Goal: Task Accomplishment & Management: Use online tool/utility

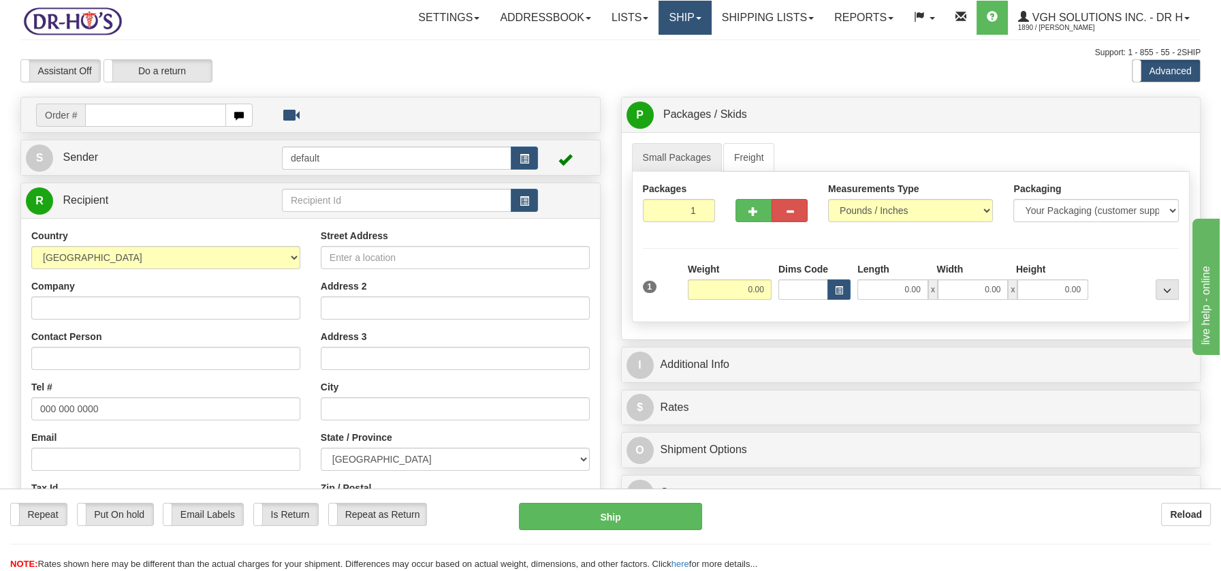
click at [671, 20] on link "Ship" at bounding box center [685, 18] width 52 height 34
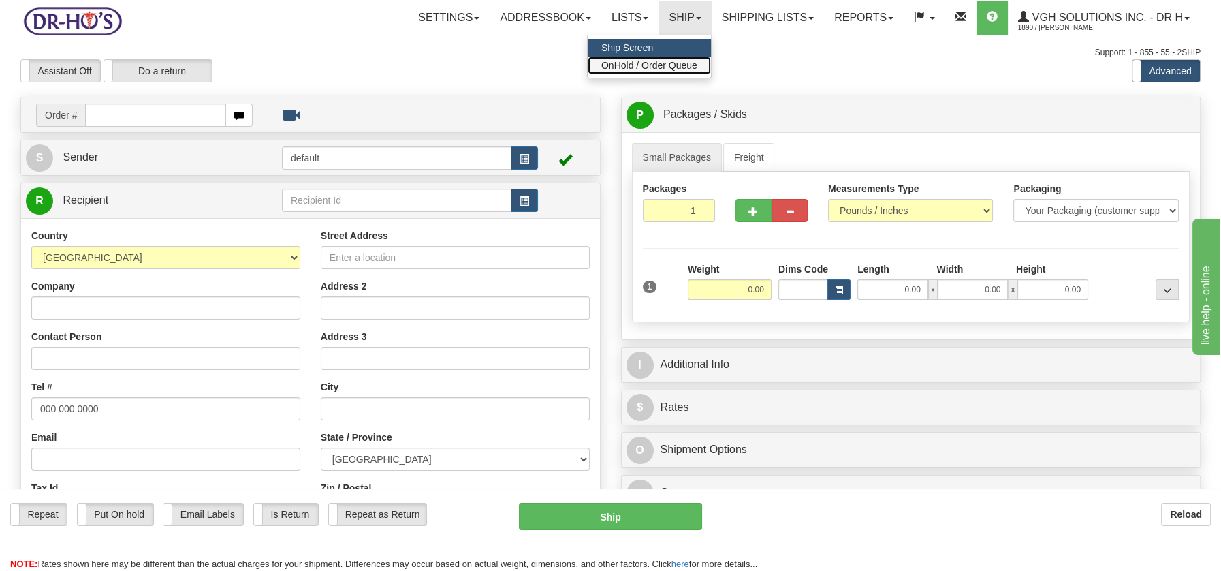
click at [670, 64] on span "OnHold / Order Queue" at bounding box center [650, 65] width 96 height 11
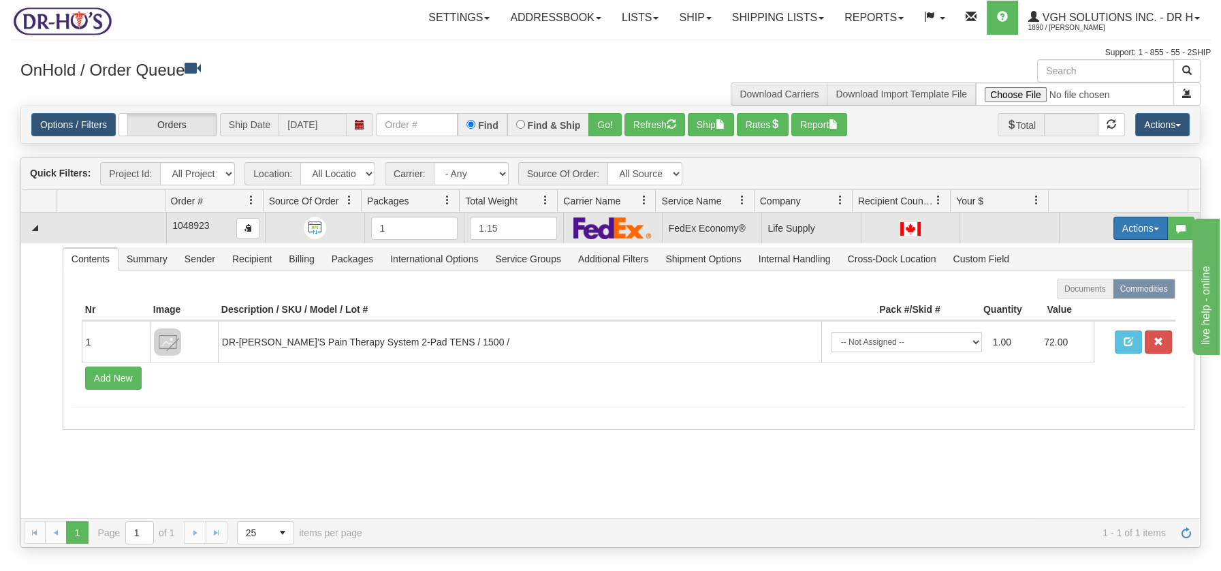
click at [1141, 223] on button "Actions" at bounding box center [1141, 228] width 54 height 23
click at [1081, 251] on span "Open" at bounding box center [1088, 254] width 33 height 11
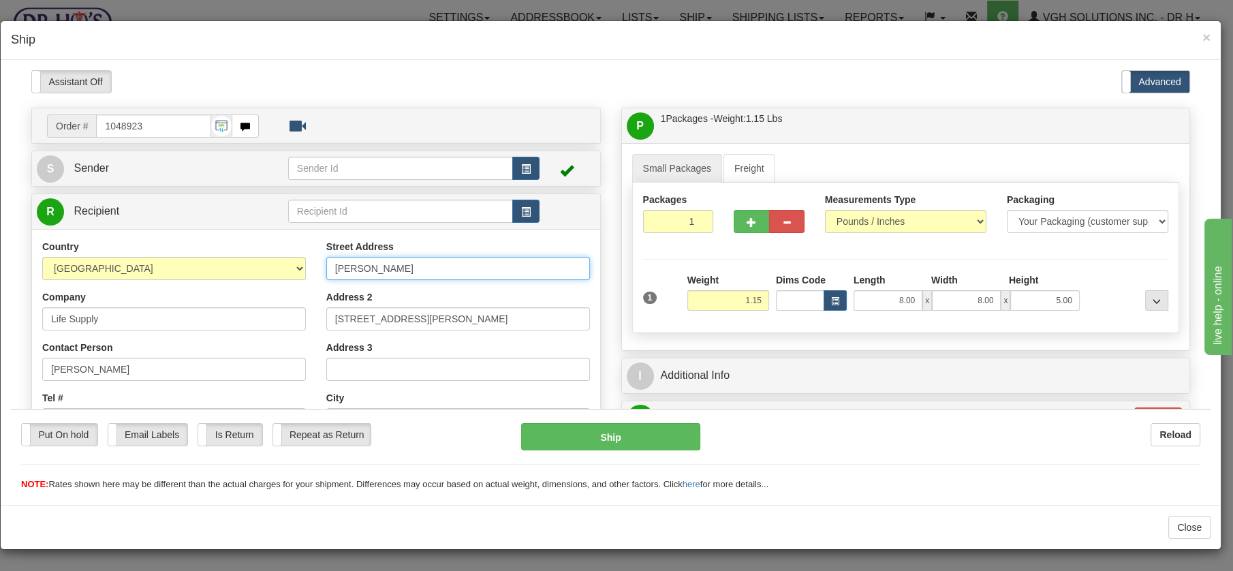
drag, startPoint x: 396, startPoint y: 264, endPoint x: 318, endPoint y: 261, distance: 77.7
click at [318, 261] on div "Street Address [PERSON_NAME] Address 2 [STREET_ADDRESS][PERSON_NAME] Address 3 …" at bounding box center [458, 422] width 284 height 366
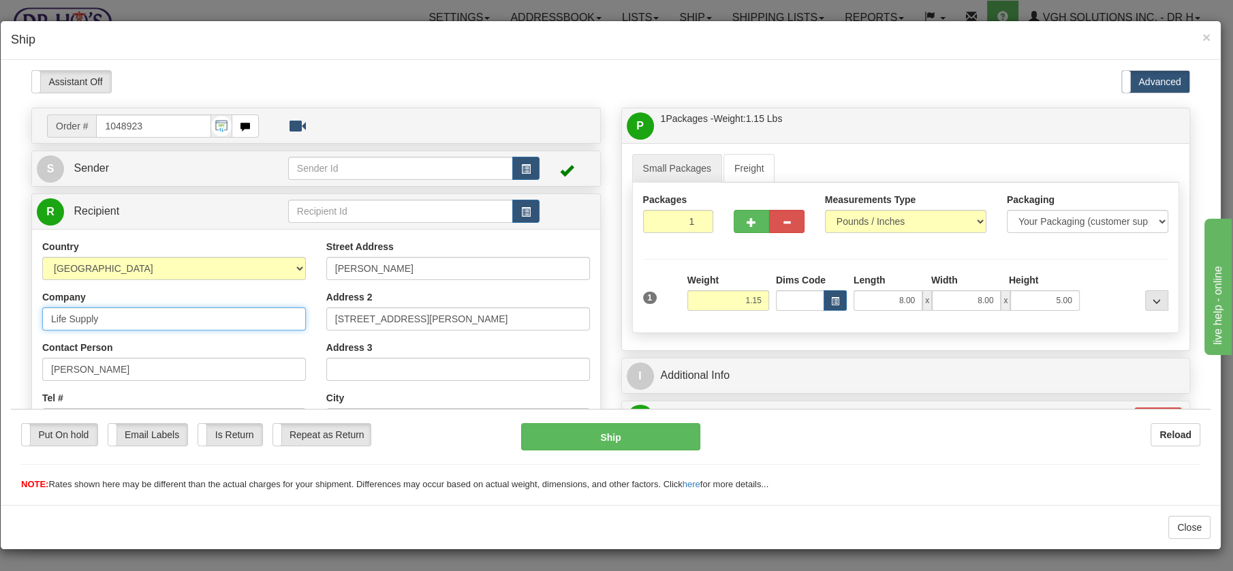
drag, startPoint x: 112, startPoint y: 319, endPoint x: 40, endPoint y: 318, distance: 72.2
click at [40, 318] on div "Country [GEOGRAPHIC_DATA] [GEOGRAPHIC_DATA] [GEOGRAPHIC_DATA] [GEOGRAPHIC_DATA]…" at bounding box center [174, 415] width 284 height 353
paste input "[PERSON_NAME]"
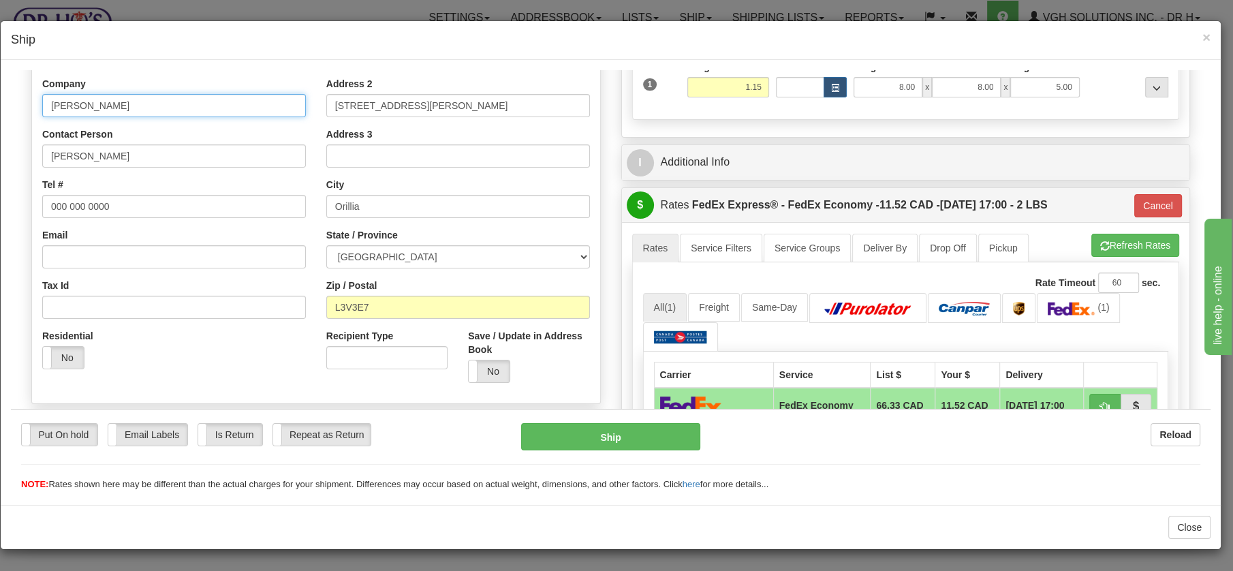
scroll to position [216, 0]
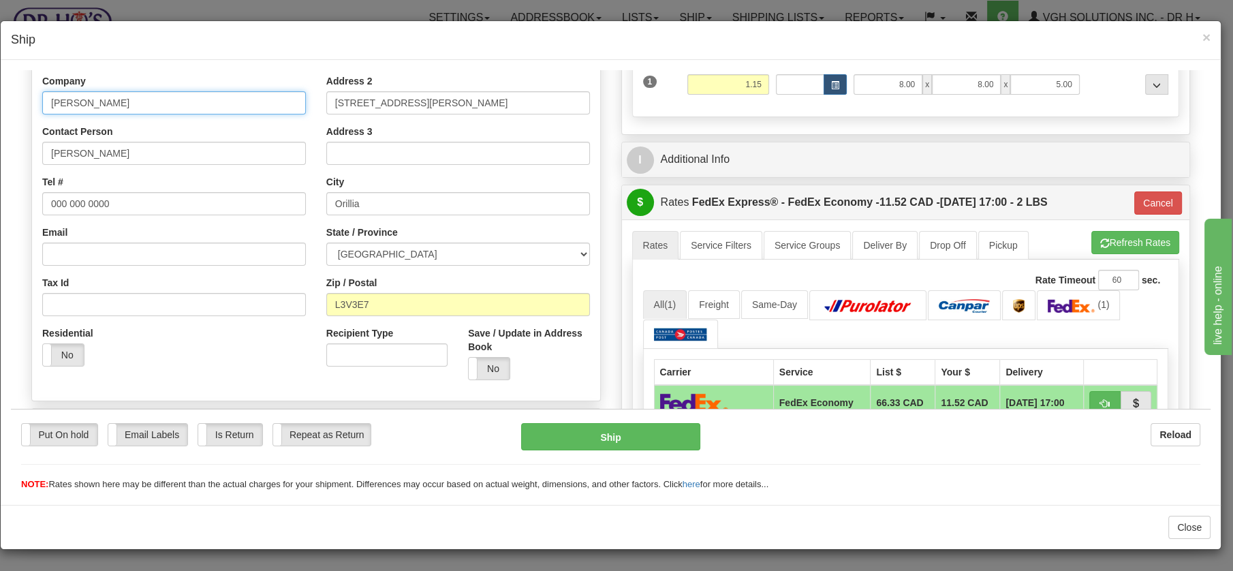
type input "[PERSON_NAME]"
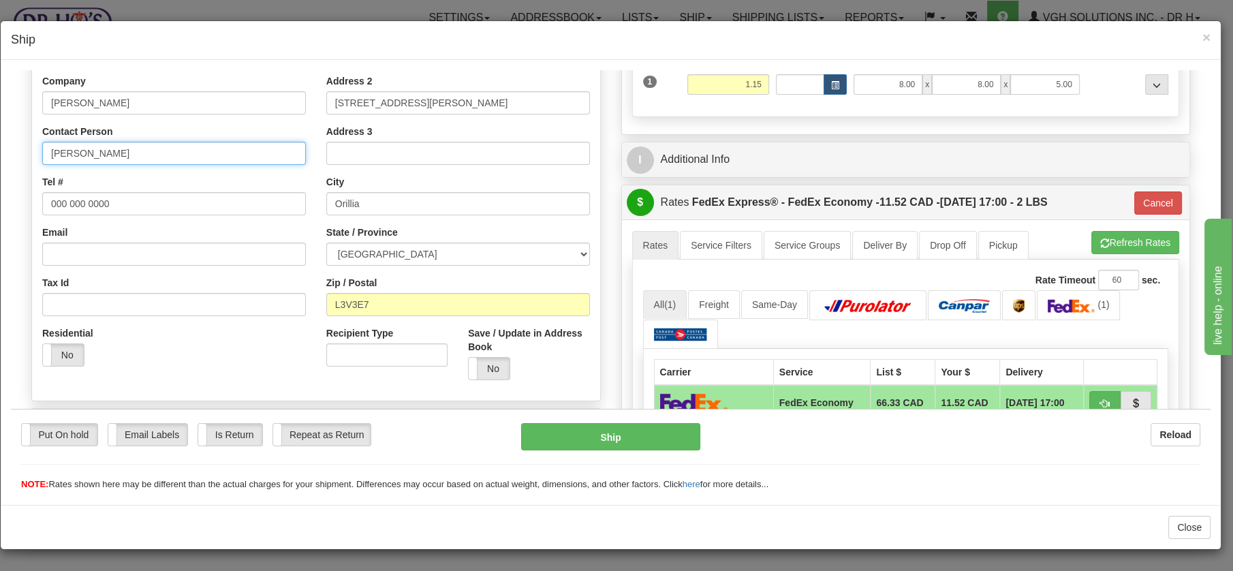
drag, startPoint x: 119, startPoint y: 153, endPoint x: 14, endPoint y: 155, distance: 104.9
click at [15, 155] on div "Please wait... Attention! Ok Add to Bidding... Preview Custom Documents Preview…" at bounding box center [611, 318] width 1200 height 929
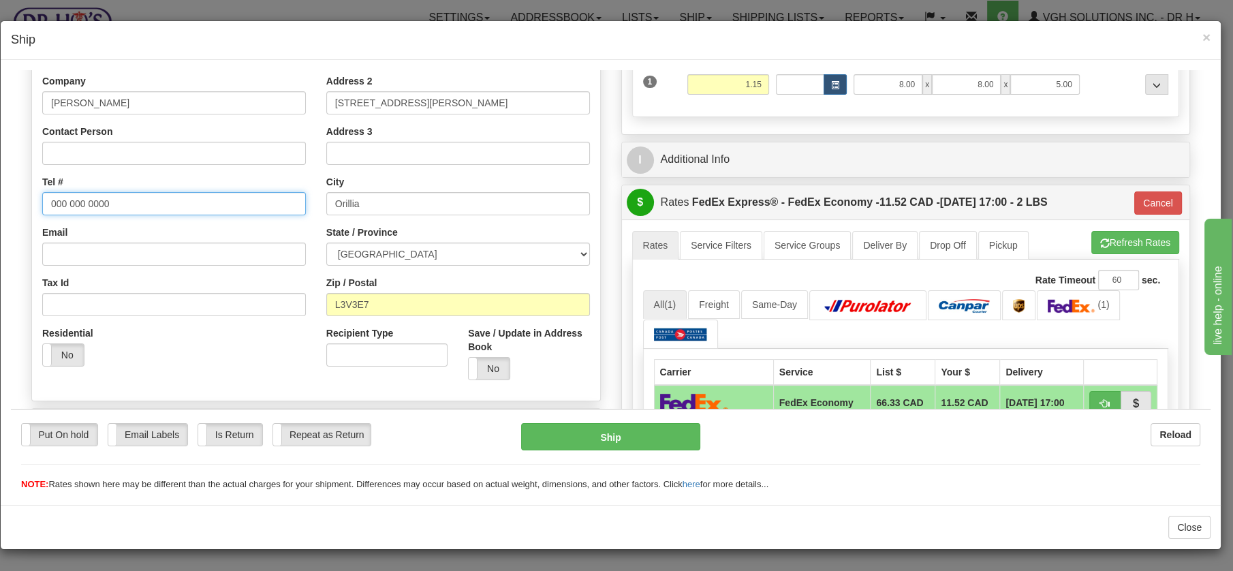
drag, startPoint x: 95, startPoint y: 198, endPoint x: 18, endPoint y: 191, distance: 77.3
click at [18, 191] on div "Please wait... Attention! Ok Add to Bidding... Preview Custom Documents Preview…" at bounding box center [611, 318] width 1200 height 929
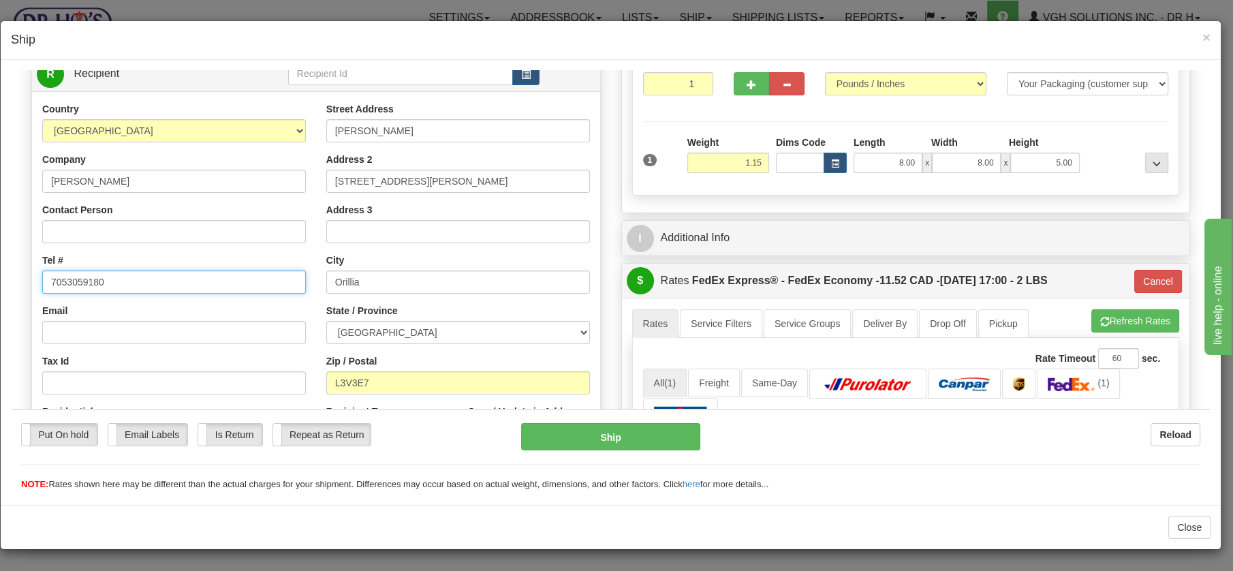
scroll to position [133, 0]
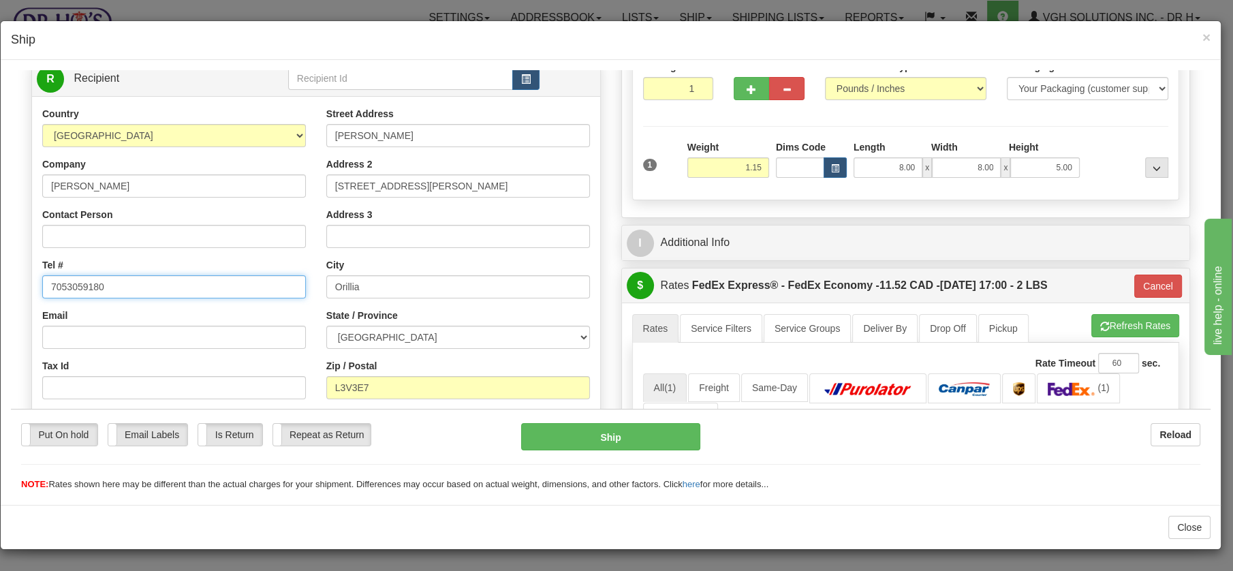
type input "7053059180"
drag, startPoint x: 422, startPoint y: 185, endPoint x: 328, endPoint y: 181, distance: 94.1
click at [328, 181] on input "[STREET_ADDRESS][PERSON_NAME]" at bounding box center [458, 185] width 264 height 23
drag, startPoint x: 396, startPoint y: 136, endPoint x: 293, endPoint y: 134, distance: 102.9
click at [293, 134] on div "Country [GEOGRAPHIC_DATA] [GEOGRAPHIC_DATA] [GEOGRAPHIC_DATA] [GEOGRAPHIC_DATA]…" at bounding box center [316, 289] width 568 height 366
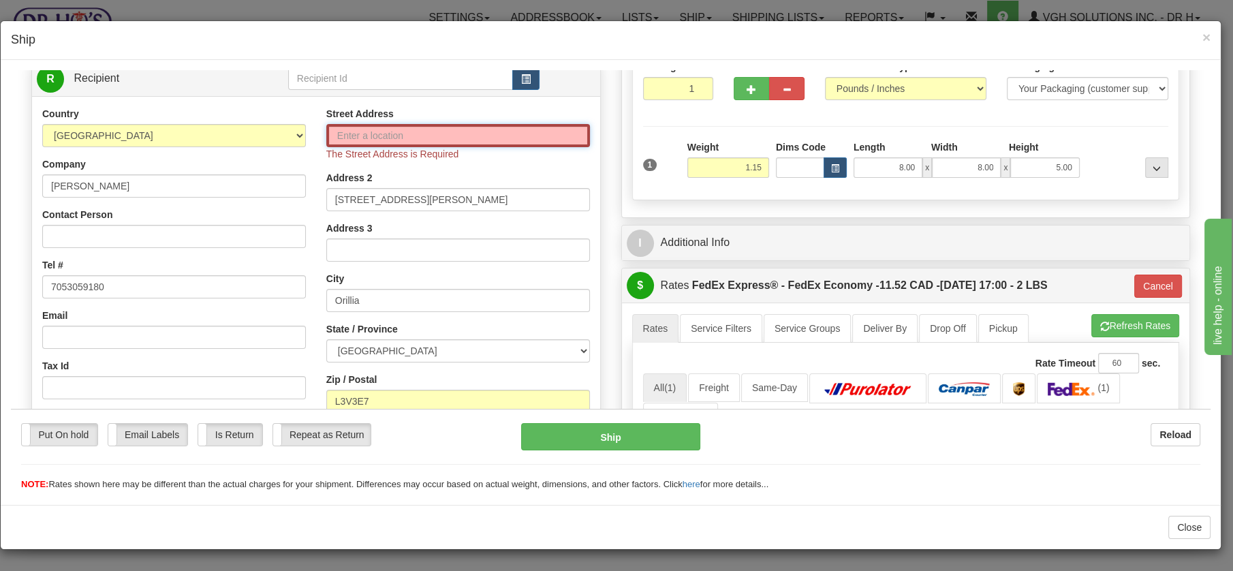
paste input "[STREET_ADDRESS][PERSON_NAME]"
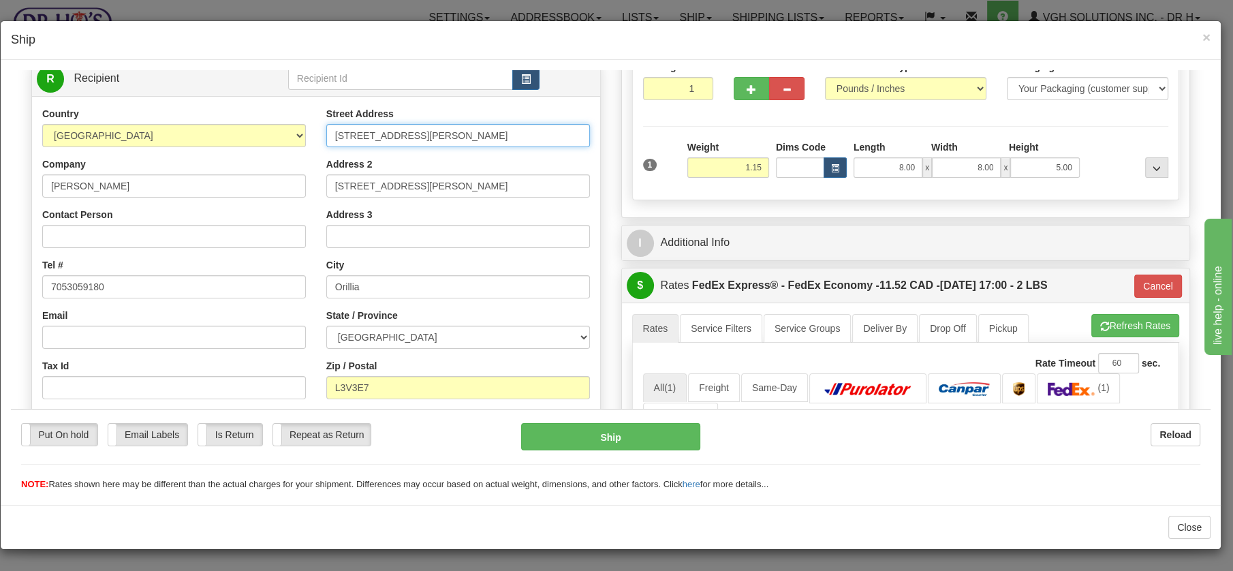
type input "[STREET_ADDRESS][PERSON_NAME]"
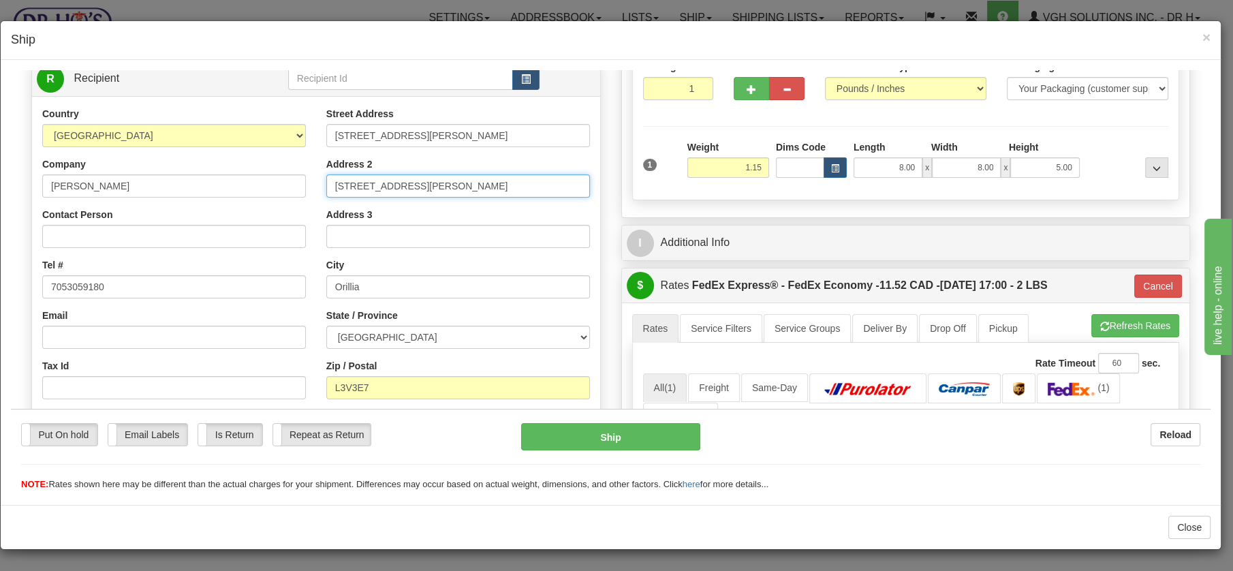
drag, startPoint x: 416, startPoint y: 184, endPoint x: 315, endPoint y: 188, distance: 100.9
click at [316, 188] on div "Street Address [STREET_ADDRESS][PERSON_NAME] Address 2 [STREET_ADDRESS][PERSON_…" at bounding box center [458, 289] width 284 height 366
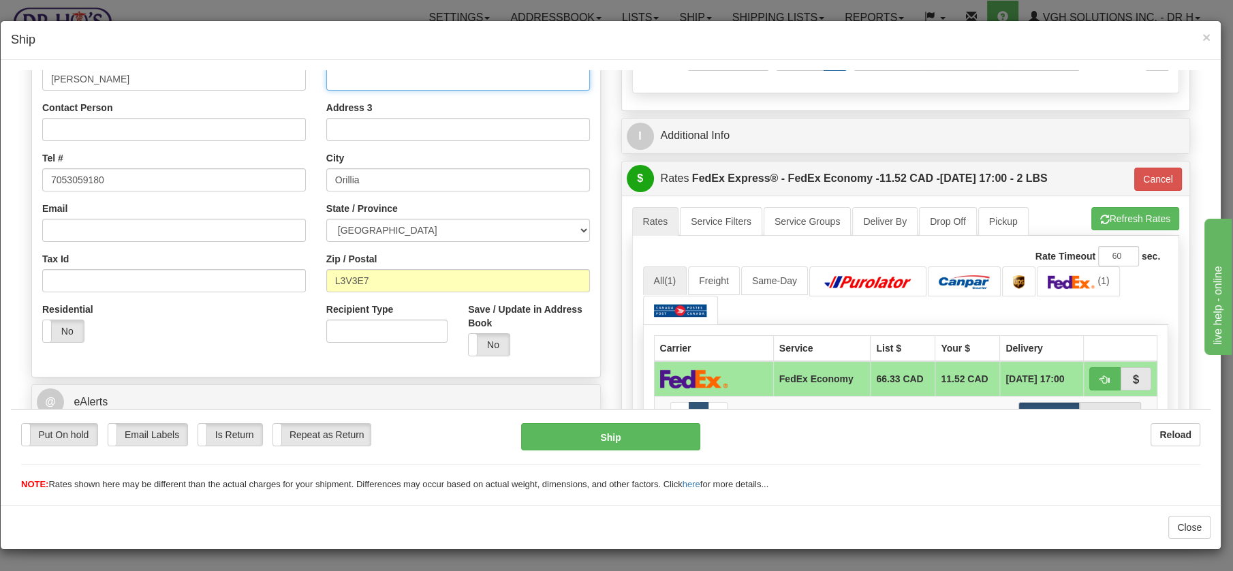
scroll to position [210, 0]
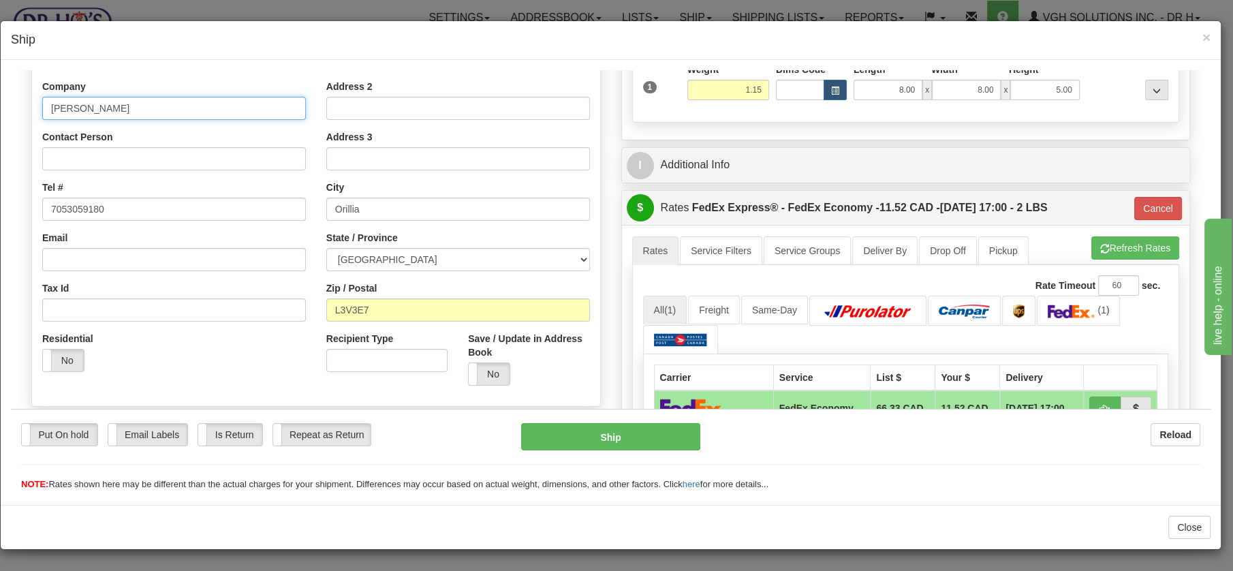
drag, startPoint x: 138, startPoint y: 109, endPoint x: -27, endPoint y: 89, distance: 165.4
click at [11, 89] on html "Please wait... Attention! Ok Add to Bidding... Preview Custom Documents Preview…" at bounding box center [611, 69] width 1200 height 421
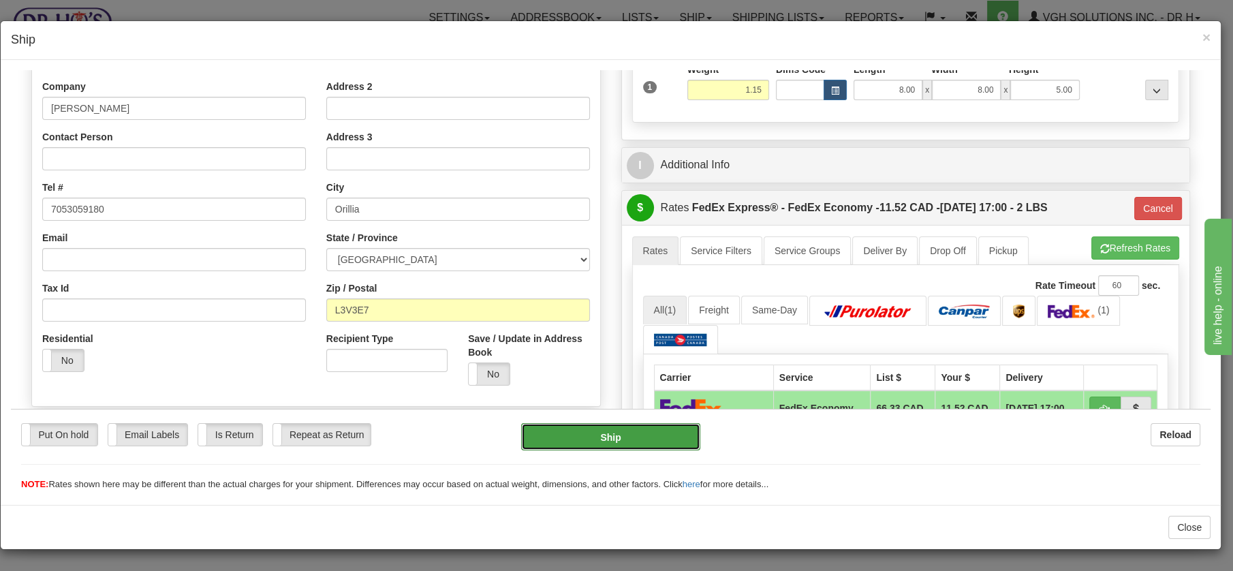
click at [604, 443] on button "Ship" at bounding box center [610, 435] width 179 height 27
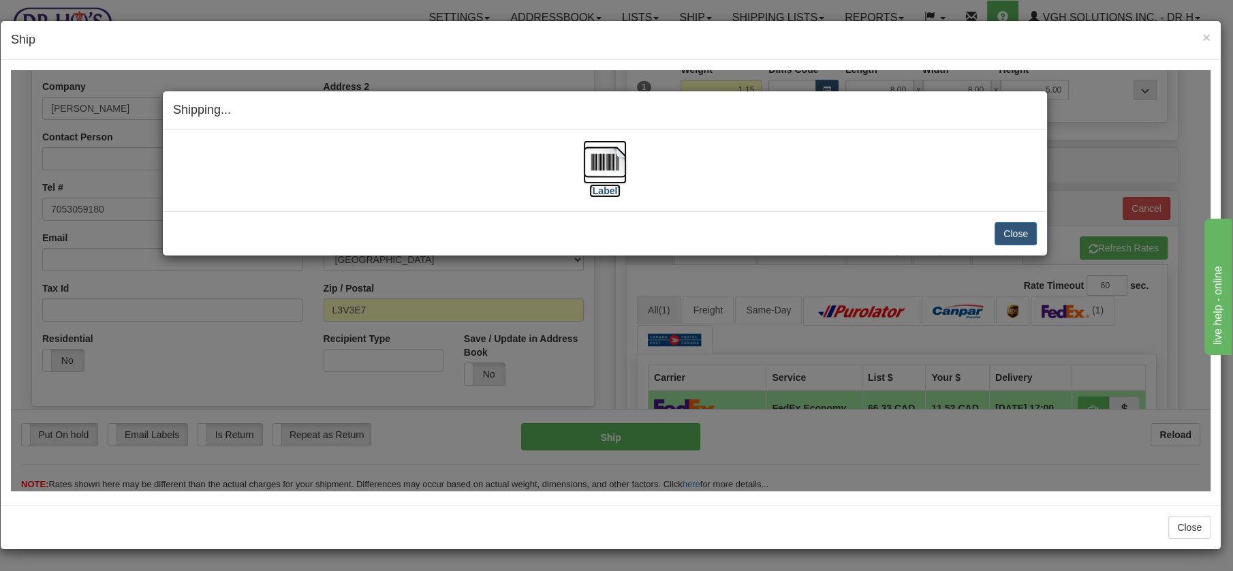
click at [614, 169] on img at bounding box center [605, 162] width 44 height 44
click at [1007, 232] on button "Close" at bounding box center [1016, 232] width 42 height 23
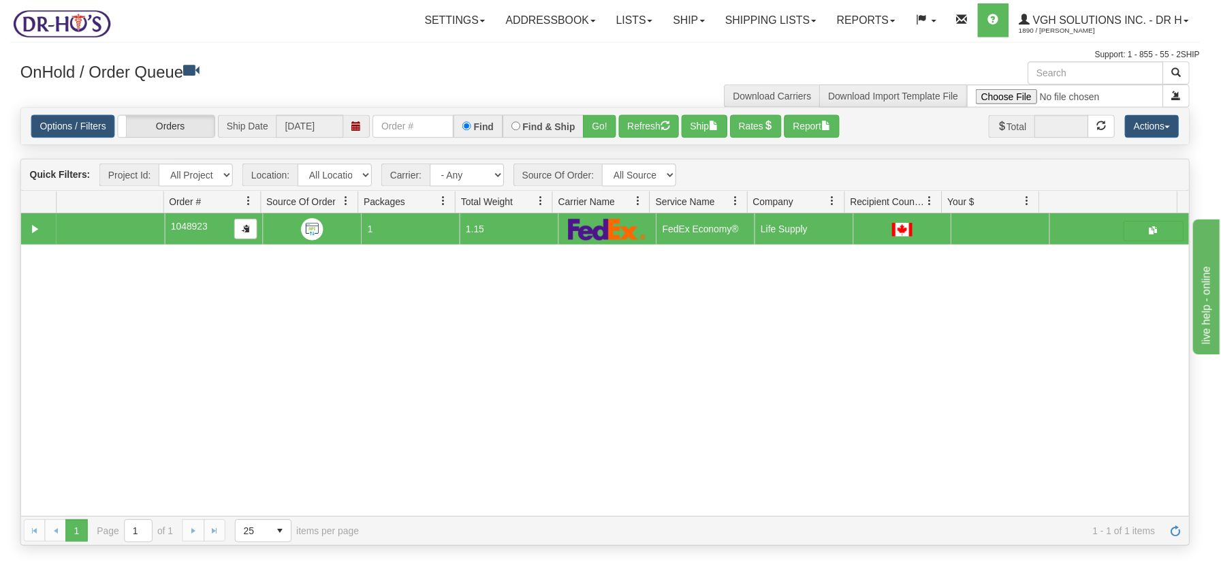
scroll to position [0, 0]
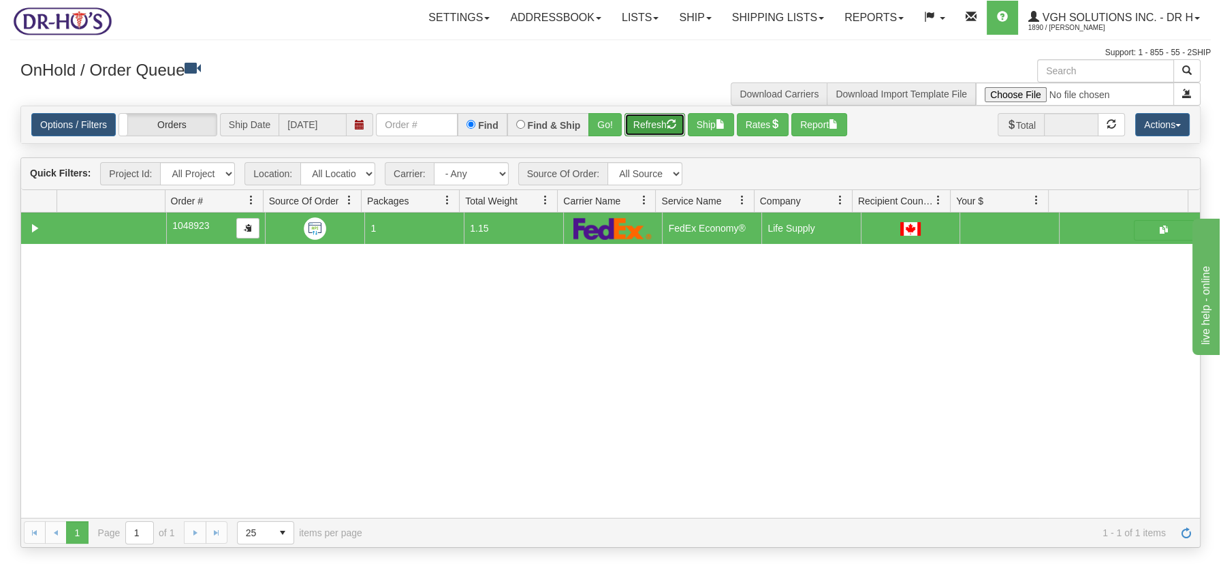
click at [651, 114] on button "Refresh" at bounding box center [655, 124] width 61 height 23
